Goal: Transaction & Acquisition: Purchase product/service

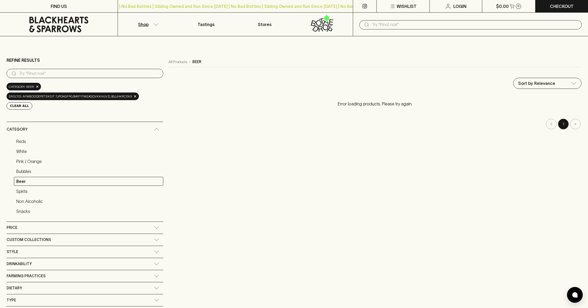
click at [157, 24] on icon "button" at bounding box center [155, 24] width 5 height 3
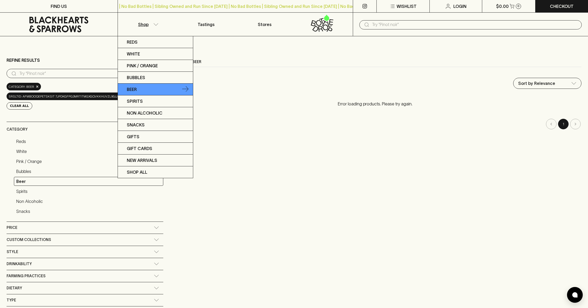
click at [134, 89] on p "Beer" at bounding box center [132, 89] width 10 height 6
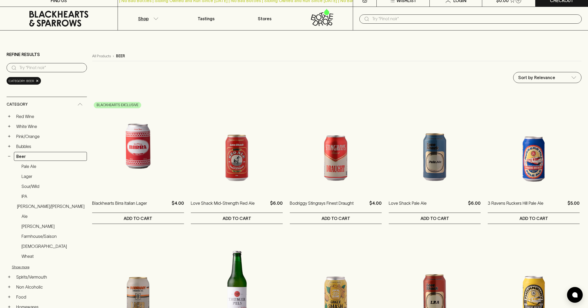
scroll to position [19, 0]
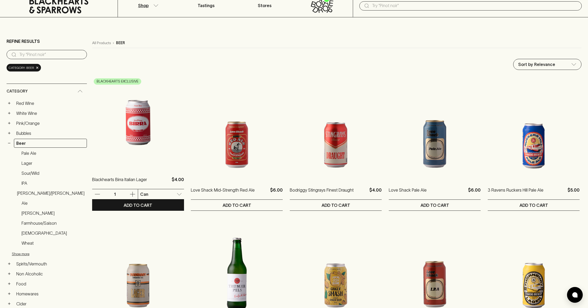
click at [129, 129] on img at bounding box center [138, 122] width 92 height 92
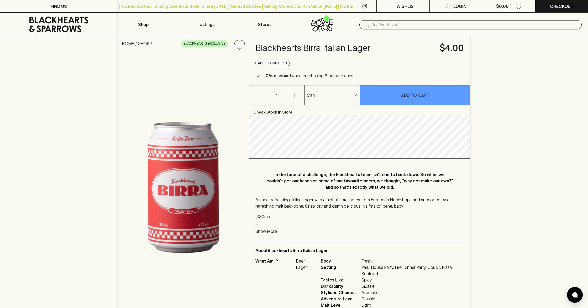
click at [330, 124] on li "Slab of 24" at bounding box center [331, 123] width 55 height 9
type input "2"
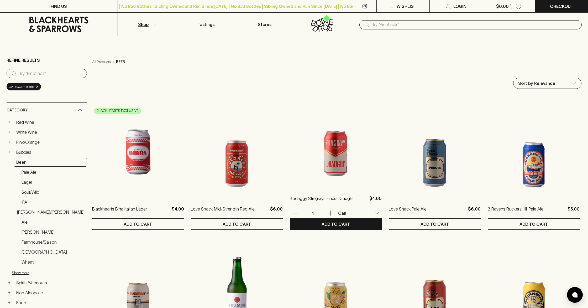
scroll to position [1, 0]
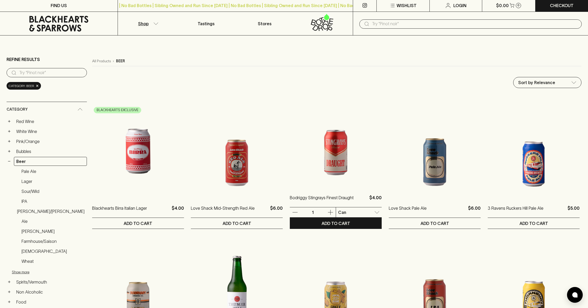
click at [333, 149] on img at bounding box center [336, 140] width 92 height 92
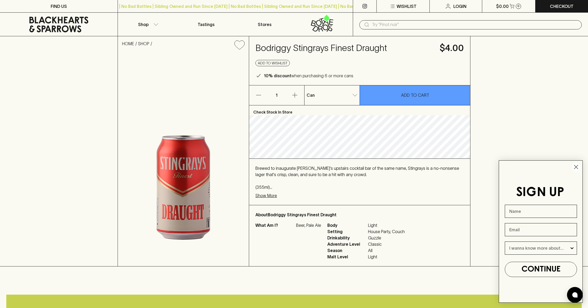
scroll to position [3, 0]
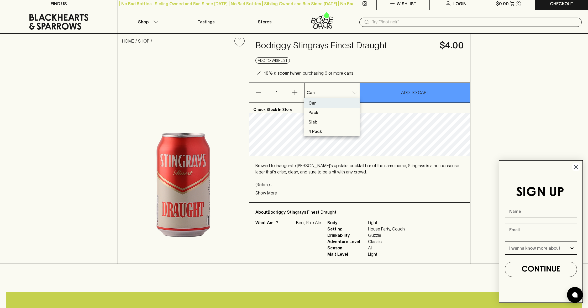
click at [350, 95] on body "FIND US | No Bad Bottles | Sibling Owned and Run Since [DATE] | No Bad Bottles …" at bounding box center [294, 298] width 588 height 603
click at [331, 119] on li "Slab" at bounding box center [331, 121] width 55 height 9
type input "2"
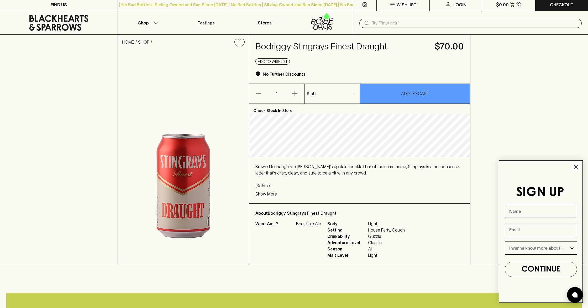
click at [271, 195] on p "Show More" at bounding box center [266, 194] width 22 height 6
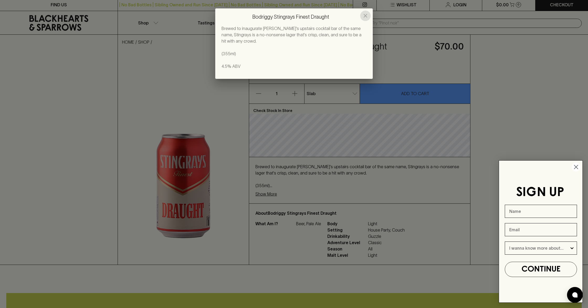
click at [362, 17] on button "close" at bounding box center [365, 15] width 10 height 10
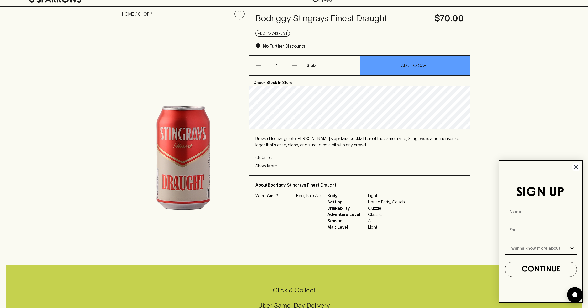
scroll to position [0, 0]
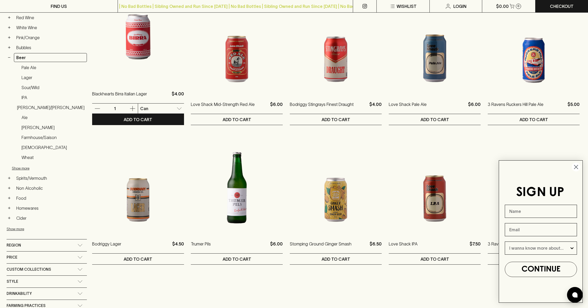
scroll to position [103, 0]
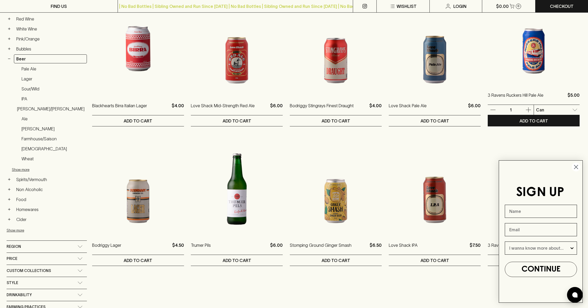
click at [335, 64] on div at bounding box center [294, 154] width 588 height 308
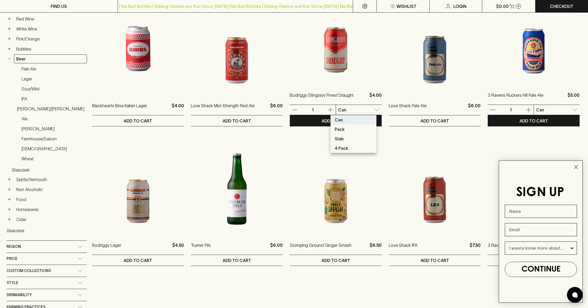
click at [351, 127] on li "Pack" at bounding box center [353, 128] width 46 height 9
click at [350, 140] on li "Slab" at bounding box center [353, 138] width 46 height 9
type input "2"
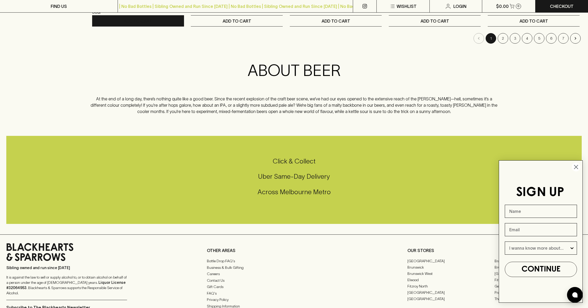
scroll to position [511, 0]
